Goal: Information Seeking & Learning: Find specific fact

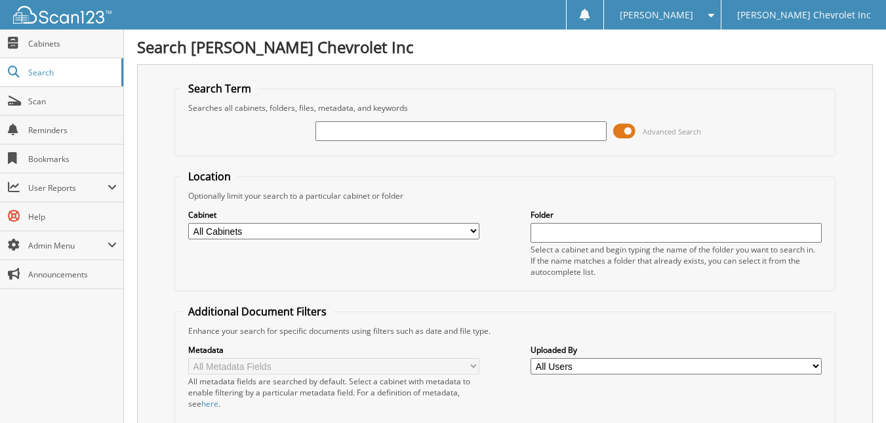
click at [391, 130] on input "text" at bounding box center [460, 131] width 291 height 20
type input "m"
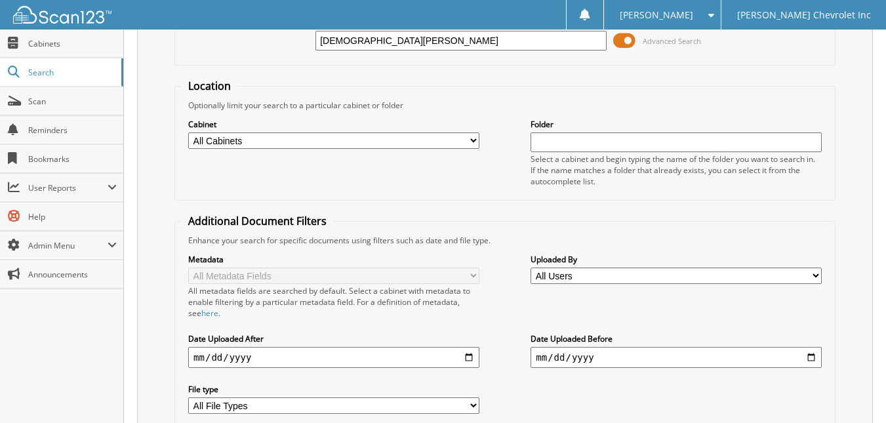
scroll to position [195, 0]
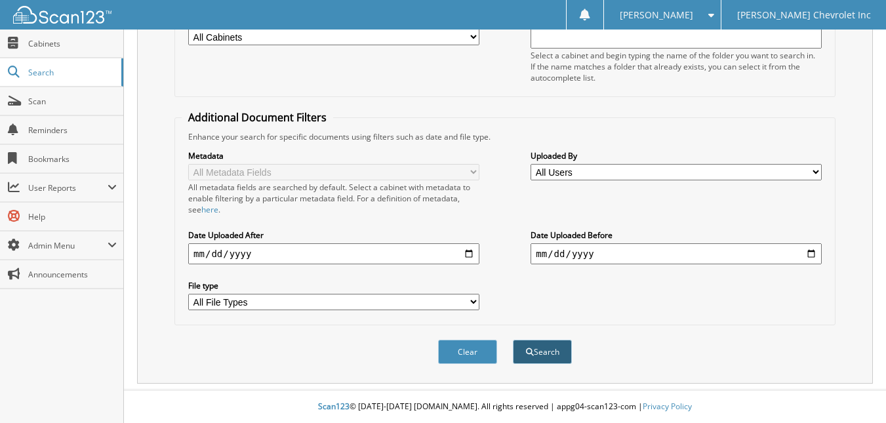
type input "[DEMOGRAPHIC_DATA][PERSON_NAME]"
click at [548, 350] on button "Search" at bounding box center [542, 352] width 59 height 24
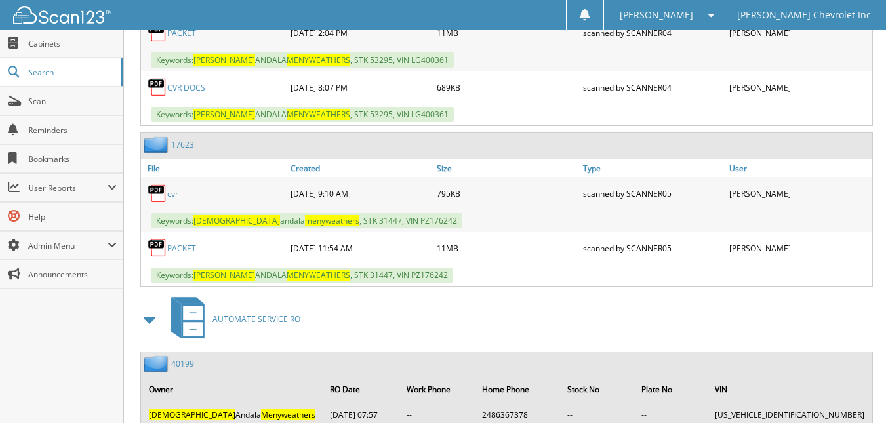
scroll to position [1782, 0]
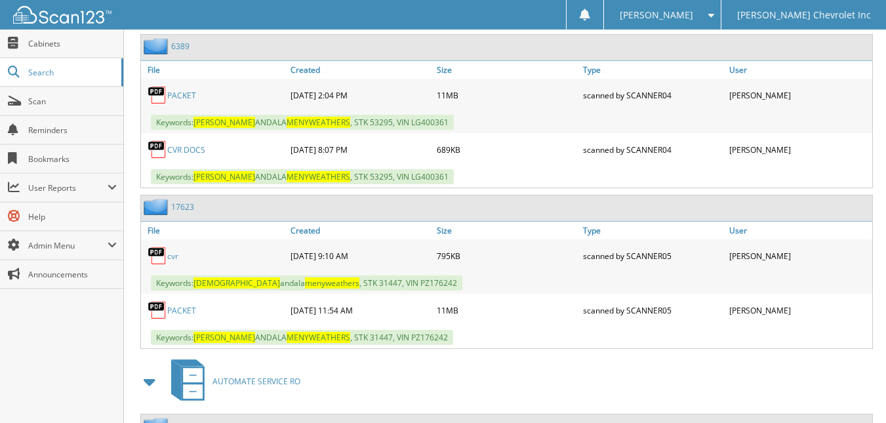
click at [184, 316] on link "PACKET" at bounding box center [181, 310] width 29 height 11
click at [43, 104] on span "Scan" at bounding box center [72, 101] width 89 height 11
